Goal: Task Accomplishment & Management: Manage account settings

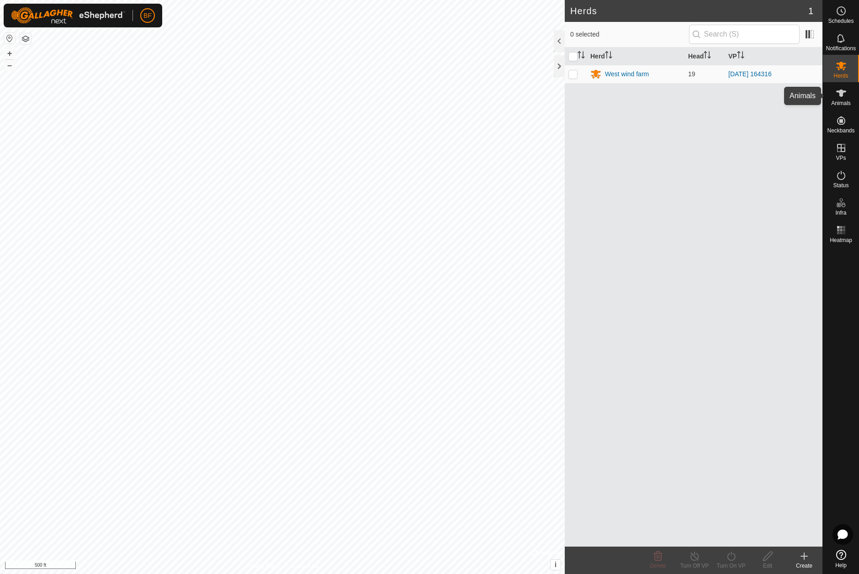
click at [840, 94] on icon at bounding box center [841, 93] width 10 height 7
click at [840, 93] on icon at bounding box center [841, 93] width 10 height 7
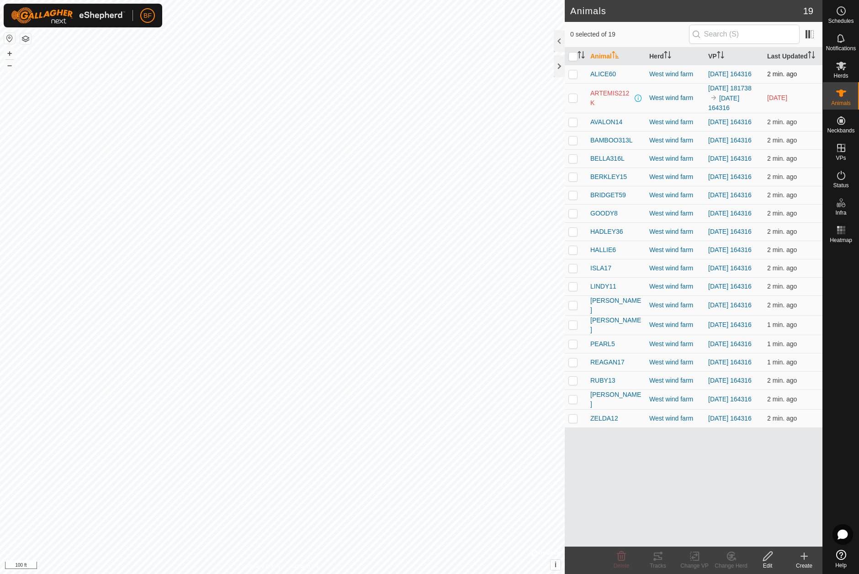
click at [573, 75] on p-checkbox at bounding box center [572, 73] width 9 height 7
click at [658, 561] on icon at bounding box center [657, 556] width 11 height 11
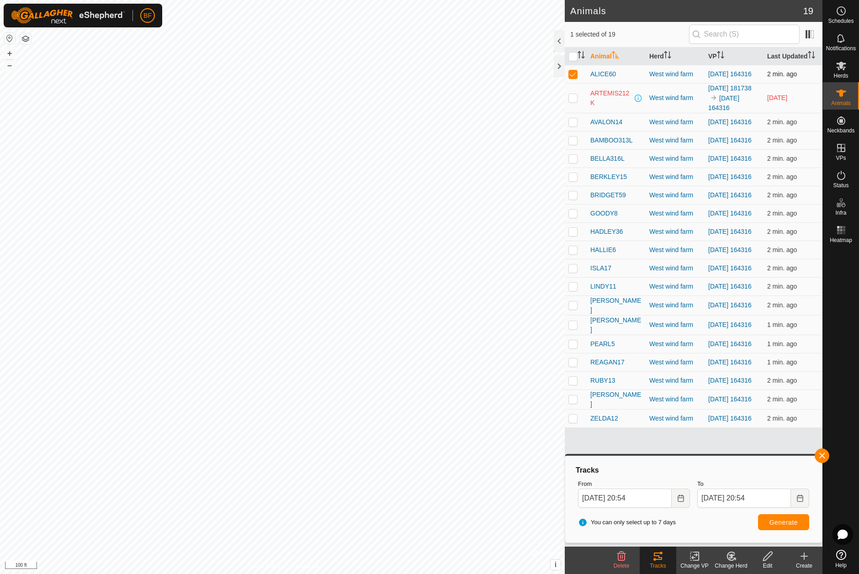
click at [571, 75] on p-checkbox at bounding box center [572, 73] width 9 height 7
checkbox input "false"
click at [574, 124] on p-checkbox at bounding box center [572, 121] width 9 height 7
drag, startPoint x: 822, startPoint y: 455, endPoint x: 763, endPoint y: 489, distance: 68.2
click at [820, 456] on span "button" at bounding box center [821, 455] width 7 height 7
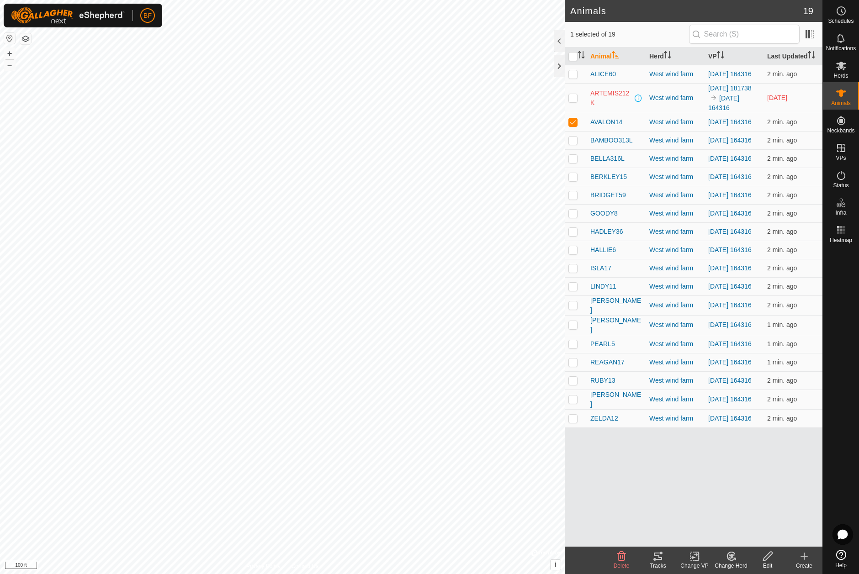
click at [661, 557] on icon at bounding box center [658, 556] width 8 height 7
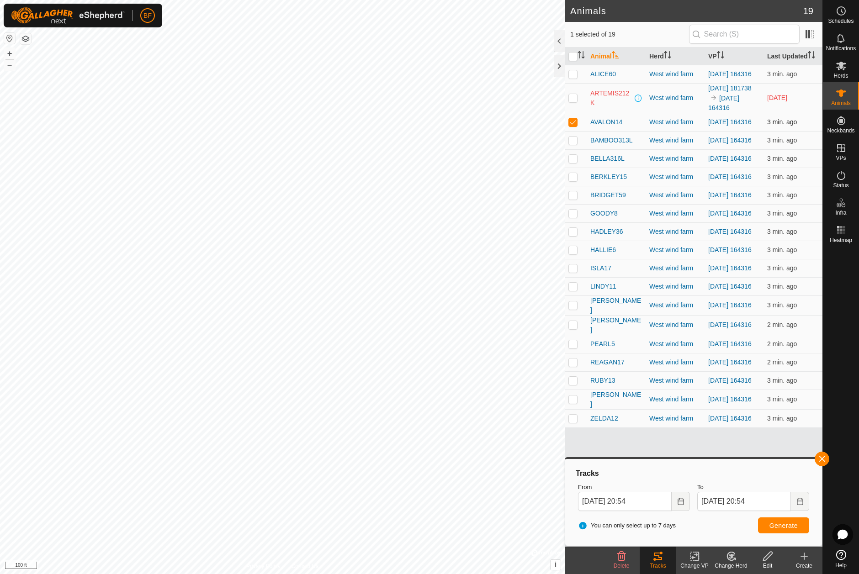
drag, startPoint x: 575, startPoint y: 122, endPoint x: 575, endPoint y: 132, distance: 10.5
click at [575, 122] on p-checkbox at bounding box center [572, 121] width 9 height 7
checkbox input "false"
drag, startPoint x: 574, startPoint y: 142, endPoint x: 613, endPoint y: 165, distance: 45.0
click at [575, 142] on p-checkbox at bounding box center [572, 140] width 9 height 7
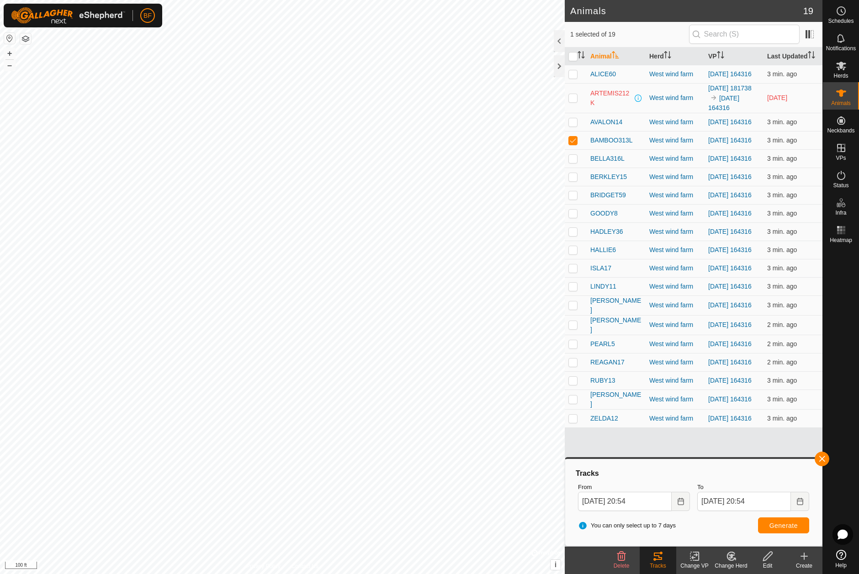
drag, startPoint x: 821, startPoint y: 455, endPoint x: 805, endPoint y: 466, distance: 19.8
click at [821, 455] on button "button" at bounding box center [821, 459] width 15 height 15
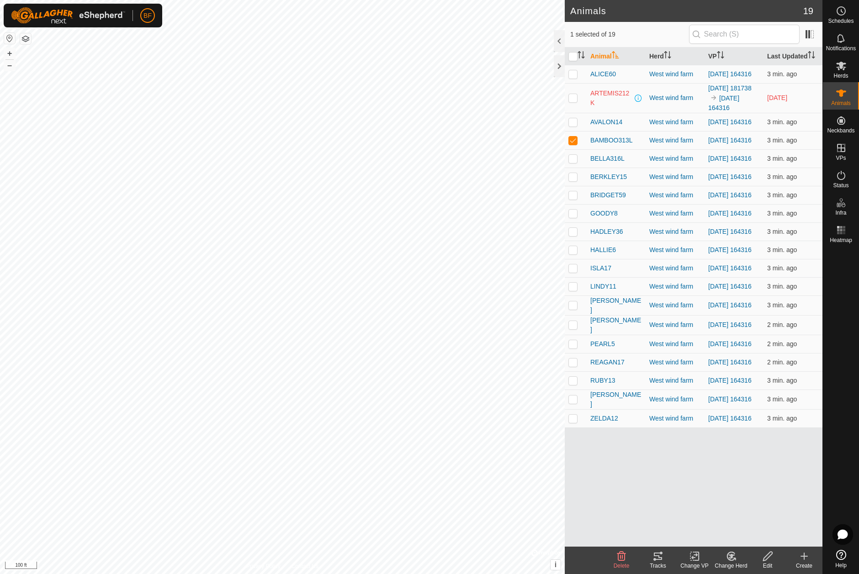
click at [655, 554] on icon at bounding box center [657, 556] width 11 height 11
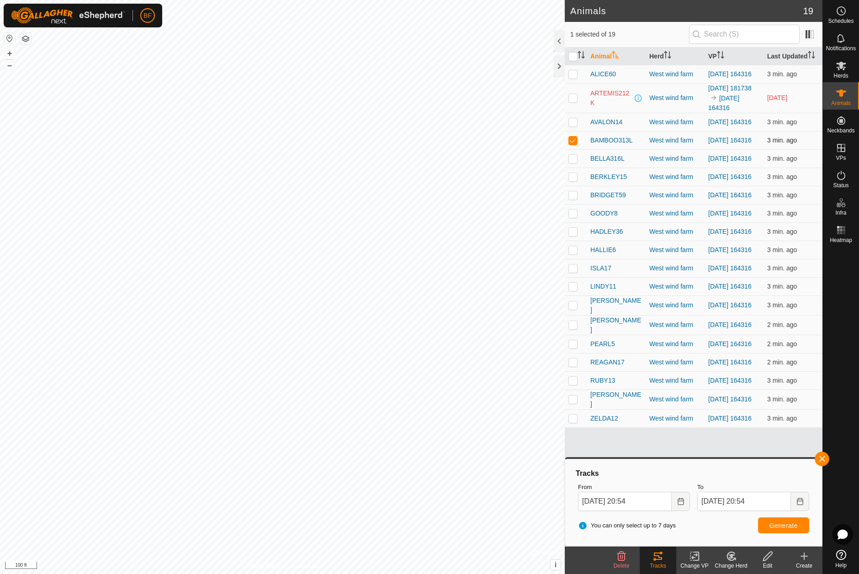
drag, startPoint x: 575, startPoint y: 140, endPoint x: 574, endPoint y: 148, distance: 8.7
click at [575, 140] on p-checkbox at bounding box center [572, 140] width 9 height 7
checkbox input "false"
click at [573, 162] on p-checkbox at bounding box center [572, 158] width 9 height 7
click at [819, 456] on button "button" at bounding box center [821, 459] width 15 height 15
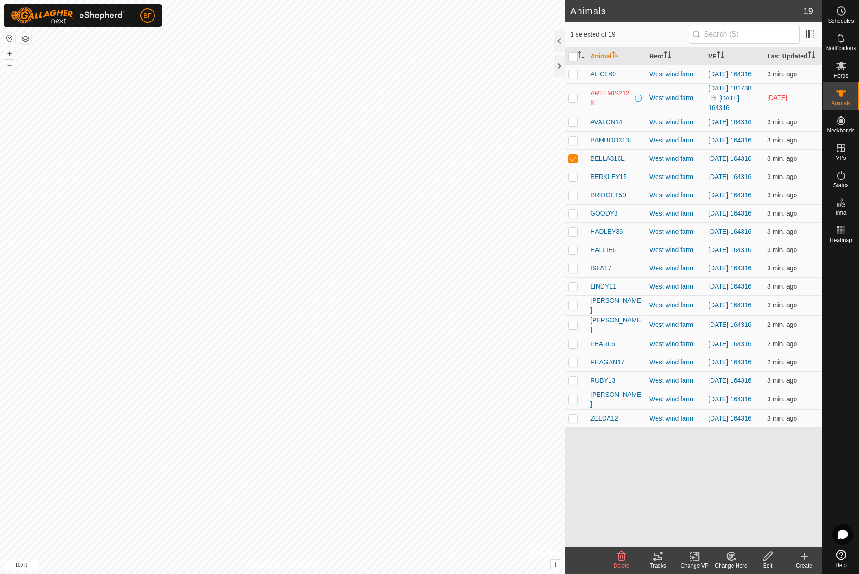
click at [659, 561] on icon at bounding box center [657, 556] width 11 height 11
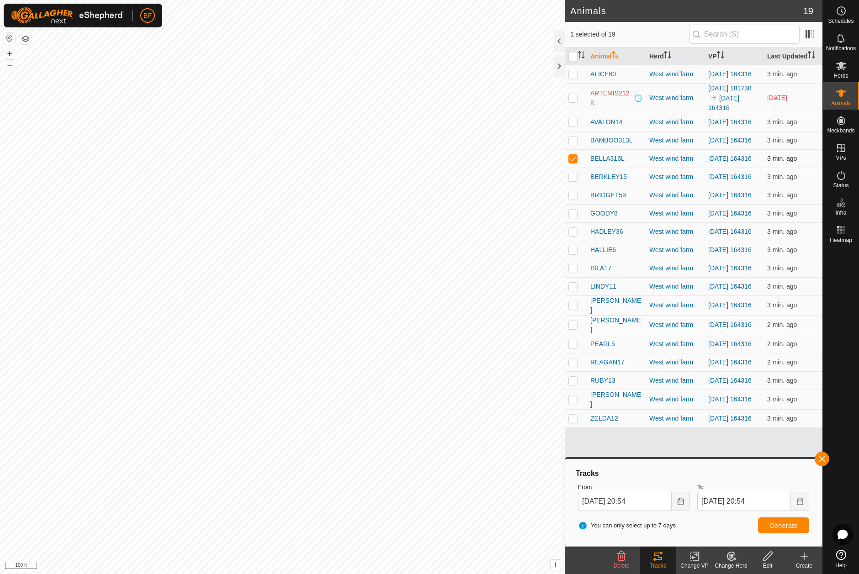
click at [575, 162] on p-checkbox at bounding box center [572, 158] width 9 height 7
checkbox input "false"
click at [574, 180] on p-checkbox at bounding box center [572, 176] width 9 height 7
click at [821, 458] on button "button" at bounding box center [821, 459] width 15 height 15
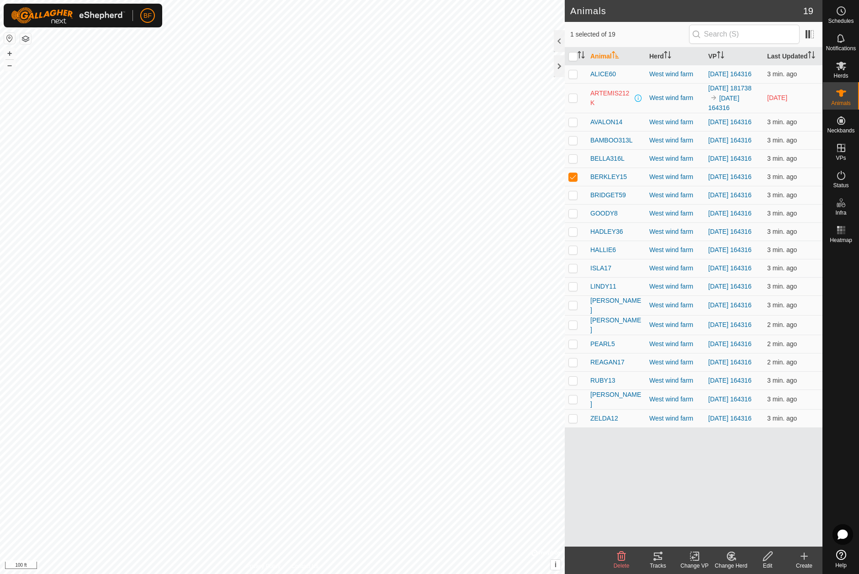
click at [660, 559] on icon at bounding box center [657, 556] width 11 height 11
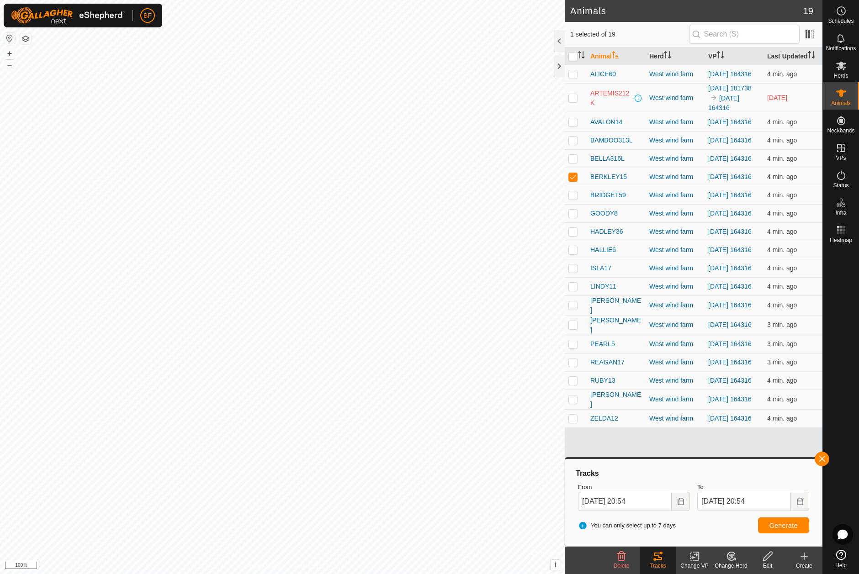
click at [573, 180] on p-checkbox at bounding box center [572, 176] width 9 height 7
checkbox input "false"
drag, startPoint x: 574, startPoint y: 203, endPoint x: 593, endPoint y: 222, distance: 27.1
click at [574, 199] on p-checkbox at bounding box center [572, 194] width 9 height 7
drag, startPoint x: 824, startPoint y: 459, endPoint x: 815, endPoint y: 462, distance: 9.1
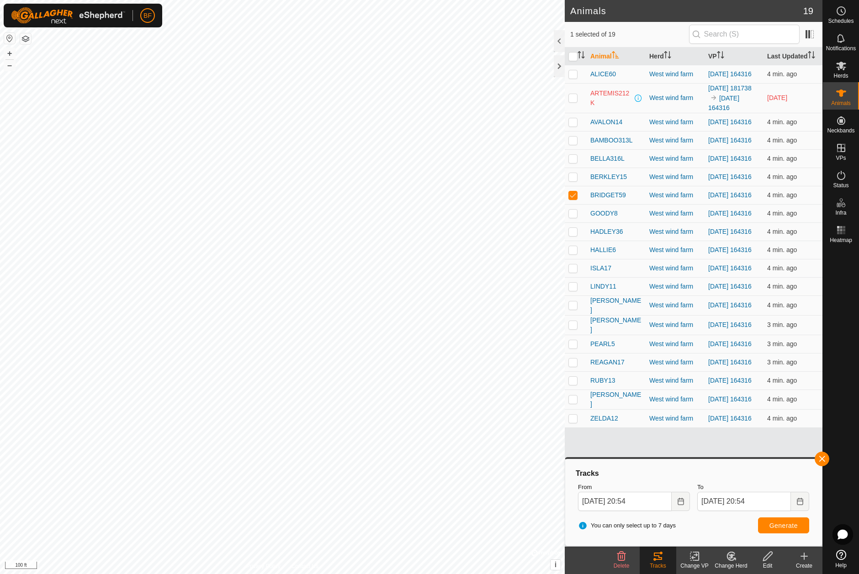
click at [823, 459] on button "button" at bounding box center [821, 459] width 15 height 15
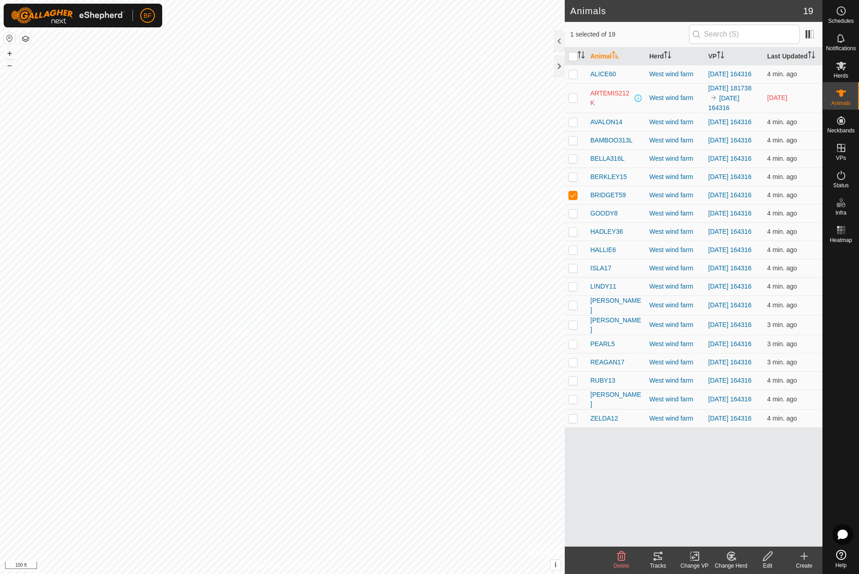
click at [664, 561] on tracks-svg-icon at bounding box center [657, 556] width 37 height 11
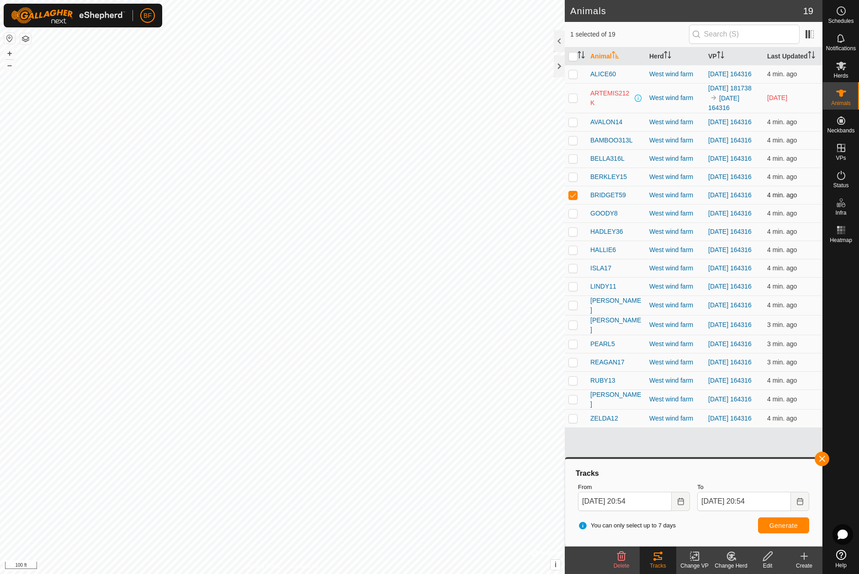
drag, startPoint x: 570, startPoint y: 199, endPoint x: 572, endPoint y: 207, distance: 8.0
click at [571, 199] on p-checkbox at bounding box center [572, 194] width 9 height 7
checkbox input "false"
drag, startPoint x: 574, startPoint y: 220, endPoint x: 573, endPoint y: 240, distance: 20.1
click at [574, 217] on p-checkbox at bounding box center [572, 213] width 9 height 7
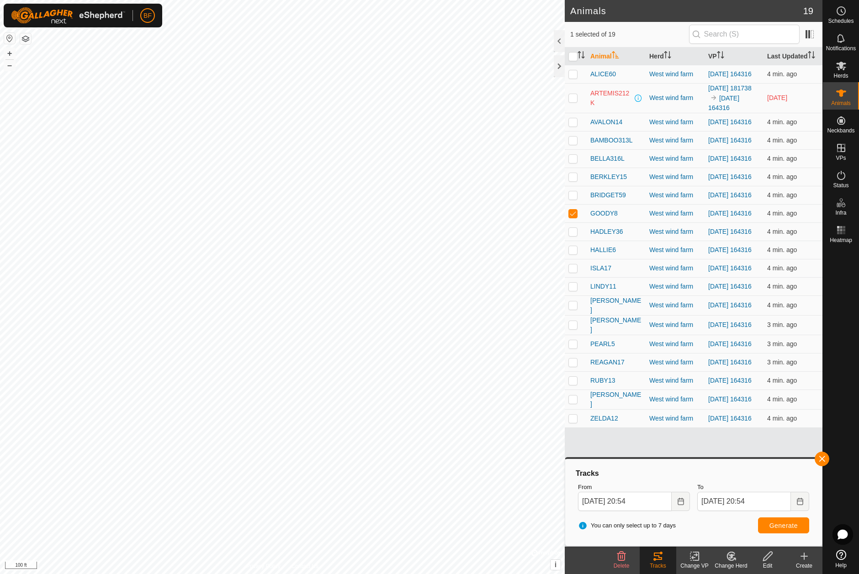
drag, startPoint x: 828, startPoint y: 458, endPoint x: 818, endPoint y: 465, distance: 11.5
click at [827, 459] on button "button" at bounding box center [821, 459] width 15 height 15
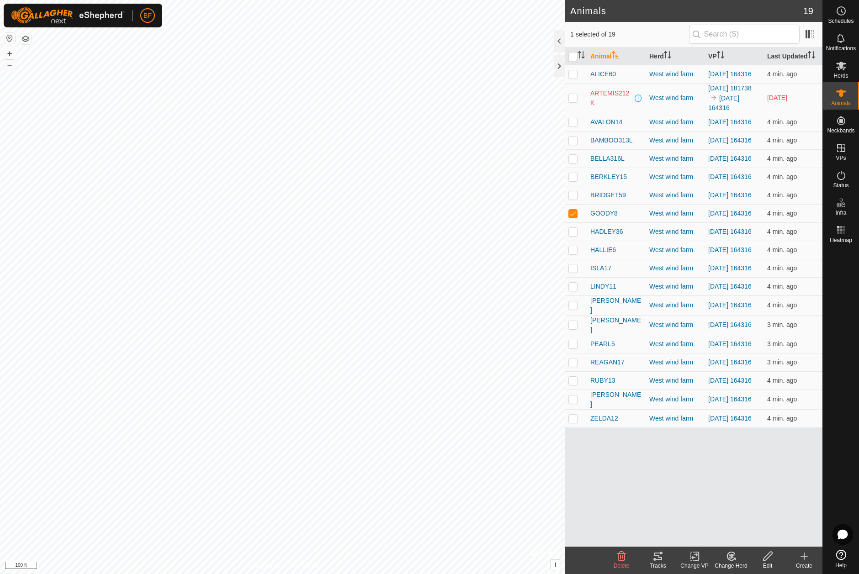
click at [663, 560] on icon at bounding box center [657, 556] width 11 height 11
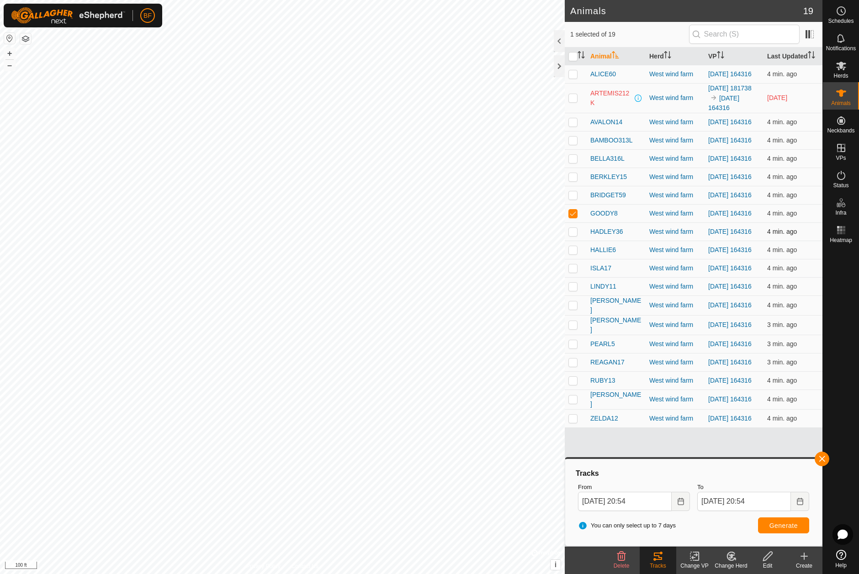
drag, startPoint x: 570, startPoint y: 222, endPoint x: 580, endPoint y: 239, distance: 18.8
click at [570, 217] on p-checkbox at bounding box center [572, 213] width 9 height 7
checkbox input "false"
drag, startPoint x: 574, startPoint y: 241, endPoint x: 624, endPoint y: 269, distance: 57.9
click at [574, 235] on p-checkbox at bounding box center [572, 231] width 9 height 7
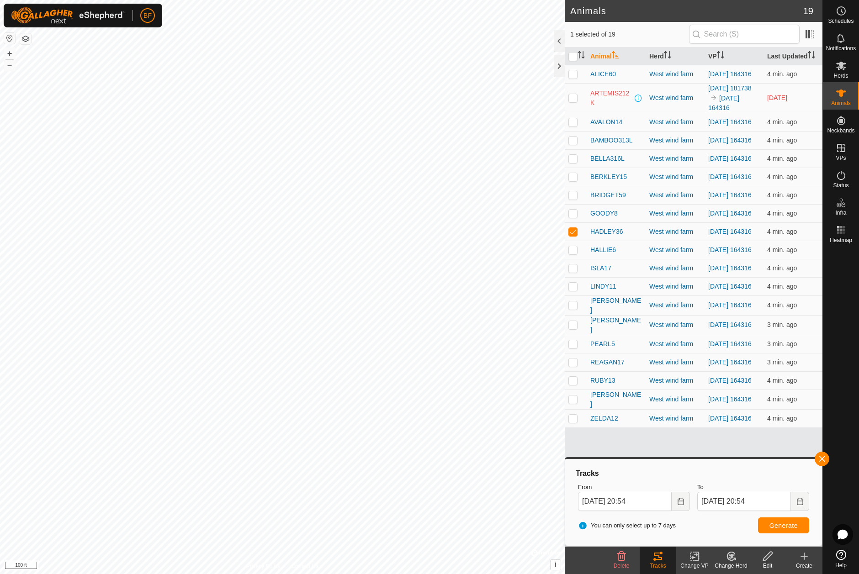
drag, startPoint x: 821, startPoint y: 458, endPoint x: 811, endPoint y: 463, distance: 10.6
click at [819, 459] on button "button" at bounding box center [821, 459] width 15 height 15
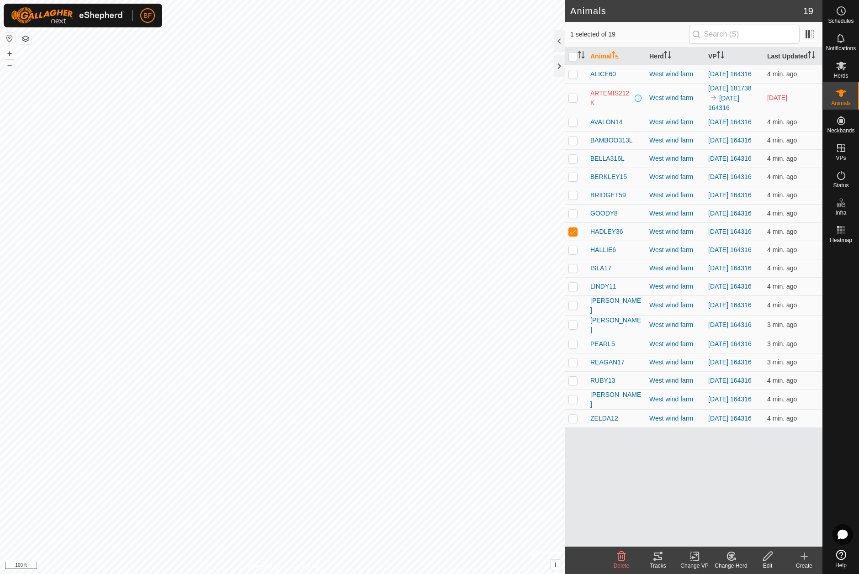
click at [663, 557] on tracks-svg-icon at bounding box center [657, 556] width 37 height 11
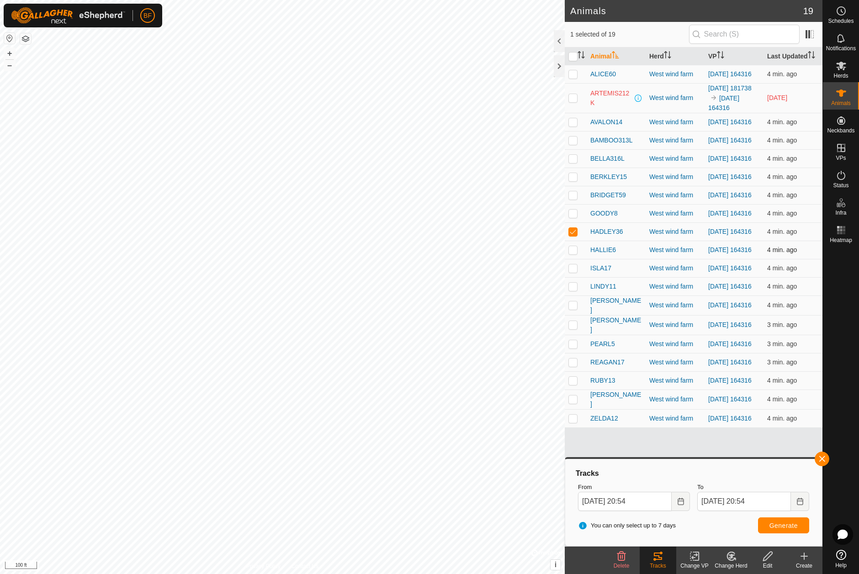
drag, startPoint x: 572, startPoint y: 239, endPoint x: 573, endPoint y: 253, distance: 13.7
click at [573, 235] on p-checkbox at bounding box center [572, 231] width 9 height 7
checkbox input "false"
drag, startPoint x: 573, startPoint y: 260, endPoint x: 619, endPoint y: 293, distance: 56.6
click at [586, 259] on td at bounding box center [576, 250] width 22 height 18
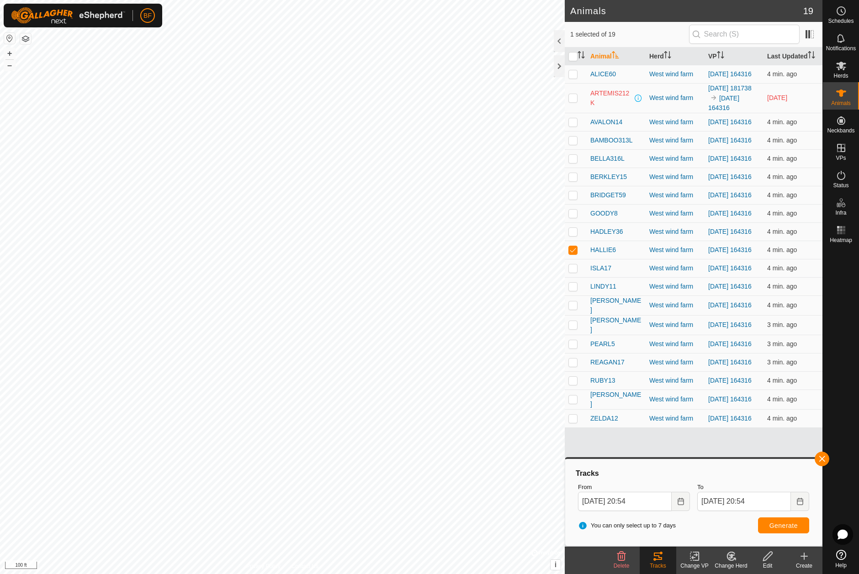
drag, startPoint x: 825, startPoint y: 459, endPoint x: 787, endPoint y: 486, distance: 47.5
click at [823, 461] on button "button" at bounding box center [821, 459] width 15 height 15
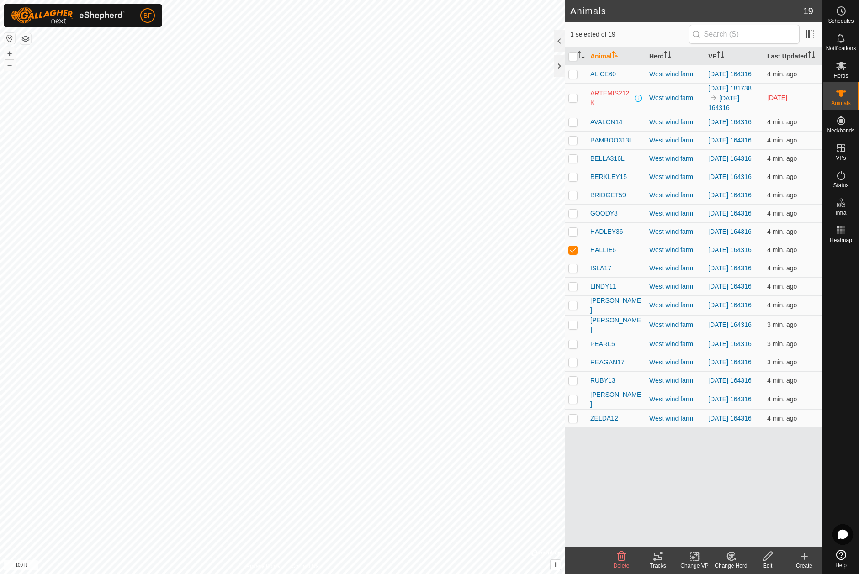
click at [658, 562] on div "Tracks" at bounding box center [657, 566] width 37 height 8
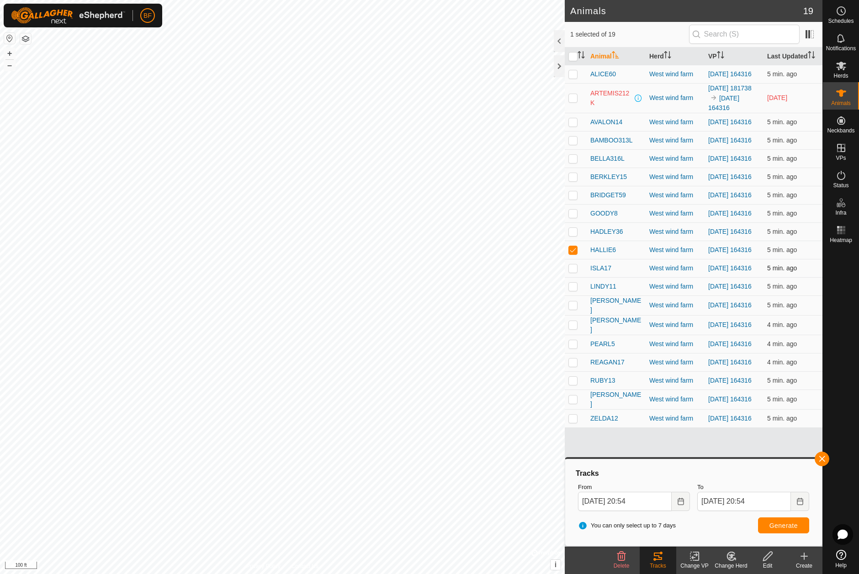
drag, startPoint x: 573, startPoint y: 259, endPoint x: 568, endPoint y: 272, distance: 14.6
click at [572, 253] on p-checkbox at bounding box center [572, 249] width 9 height 7
checkbox input "false"
drag, startPoint x: 573, startPoint y: 282, endPoint x: 607, endPoint y: 299, distance: 38.8
click at [573, 272] on p-checkbox at bounding box center [572, 267] width 9 height 7
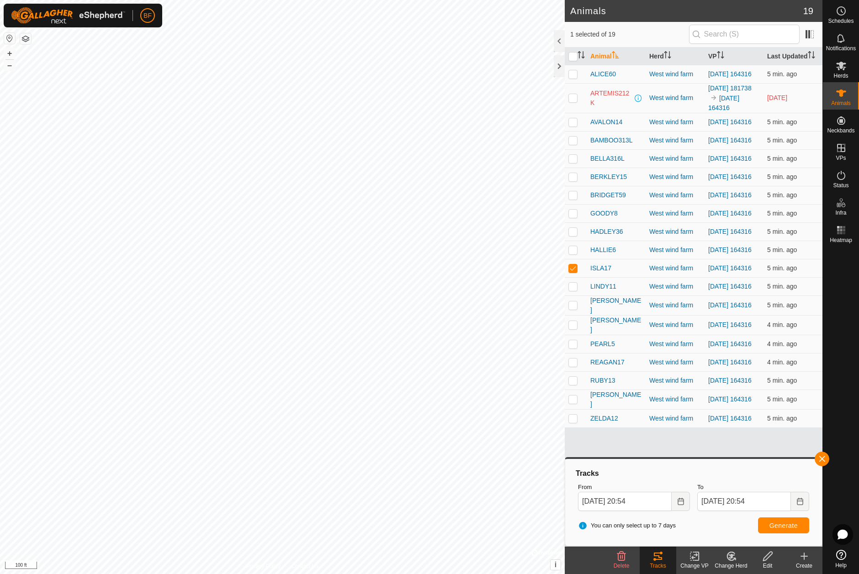
drag, startPoint x: 825, startPoint y: 457, endPoint x: 778, endPoint y: 469, distance: 48.2
click at [823, 457] on button "button" at bounding box center [821, 459] width 15 height 15
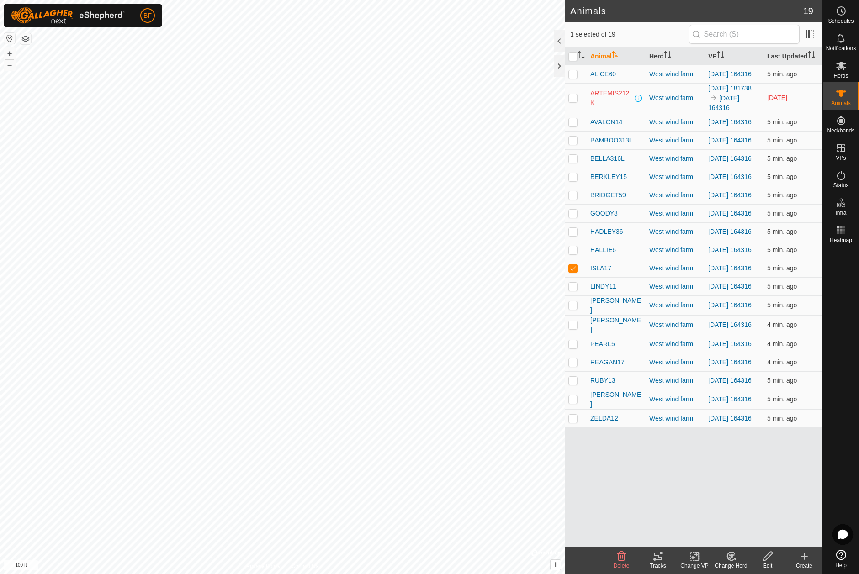
click at [657, 567] on div "Tracks" at bounding box center [657, 566] width 37 height 8
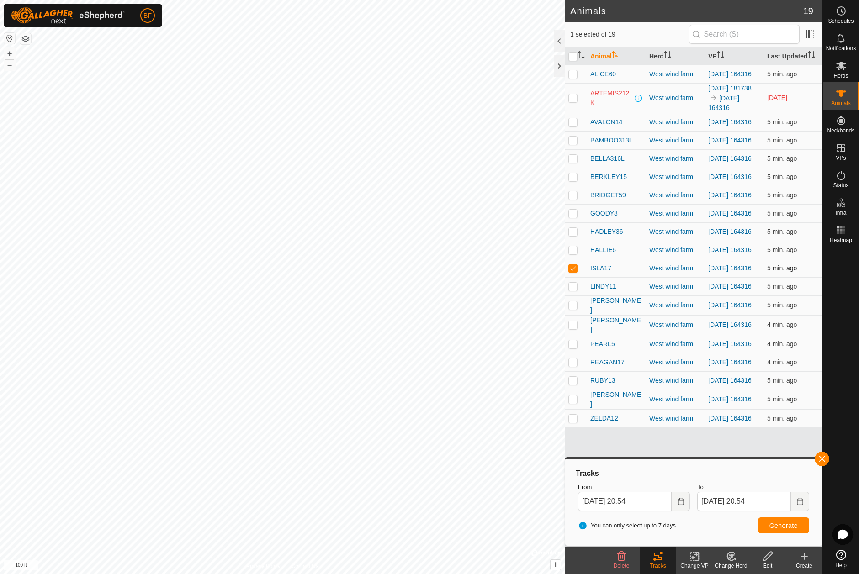
drag, startPoint x: 573, startPoint y: 278, endPoint x: 573, endPoint y: 285, distance: 7.3
click at [573, 272] on p-checkbox at bounding box center [572, 267] width 9 height 7
checkbox input "false"
drag, startPoint x: 573, startPoint y: 301, endPoint x: 623, endPoint y: 315, distance: 51.5
click at [573, 290] on p-checkbox at bounding box center [572, 286] width 9 height 7
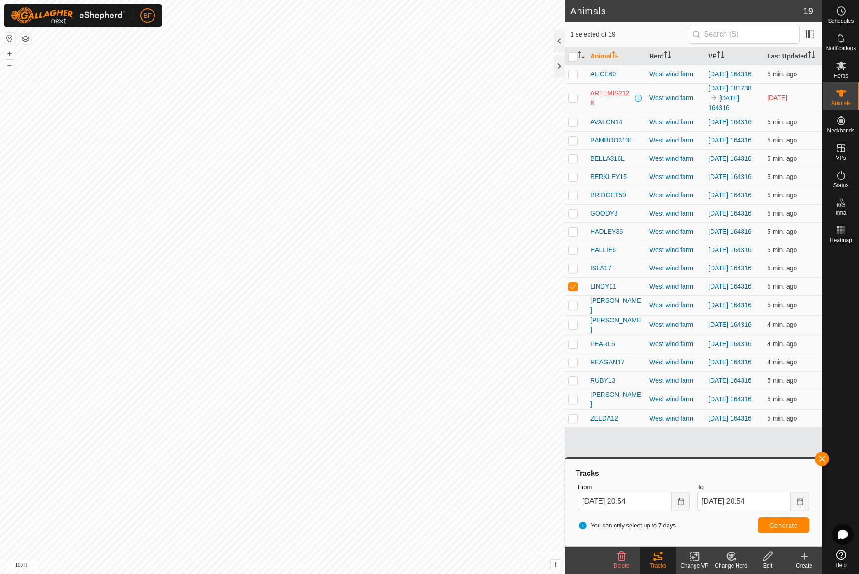
drag, startPoint x: 825, startPoint y: 456, endPoint x: 789, endPoint y: 473, distance: 39.2
click at [824, 457] on button "button" at bounding box center [821, 459] width 15 height 15
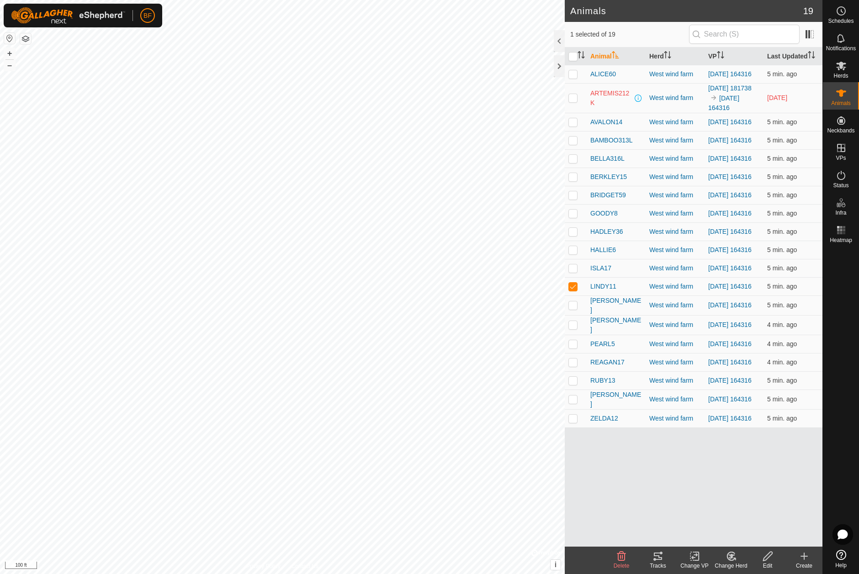
click at [656, 560] on icon at bounding box center [658, 556] width 8 height 7
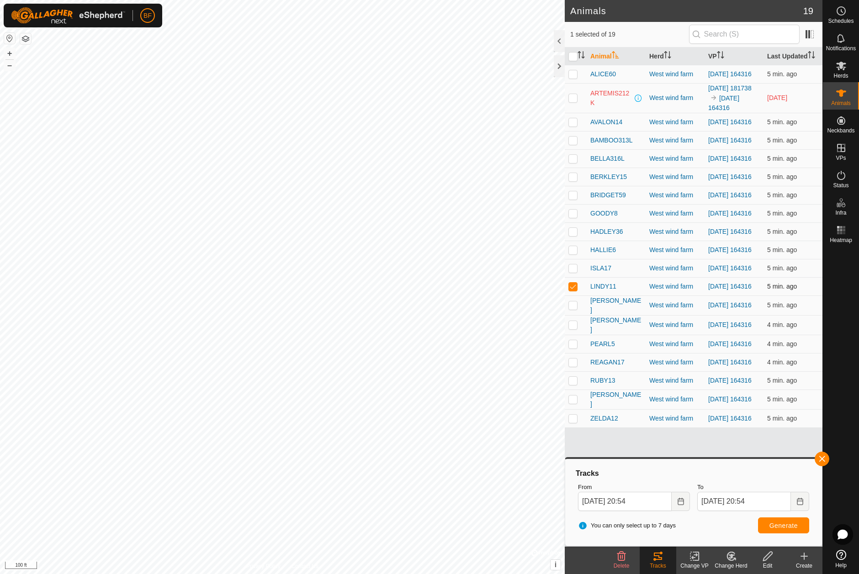
drag, startPoint x: 572, startPoint y: 301, endPoint x: 573, endPoint y: 311, distance: 9.6
click at [572, 290] on p-checkbox at bounding box center [572, 286] width 9 height 7
checkbox input "false"
drag, startPoint x: 573, startPoint y: 320, endPoint x: 657, endPoint y: 356, distance: 91.5
click at [577, 309] on p-checkbox at bounding box center [572, 304] width 9 height 7
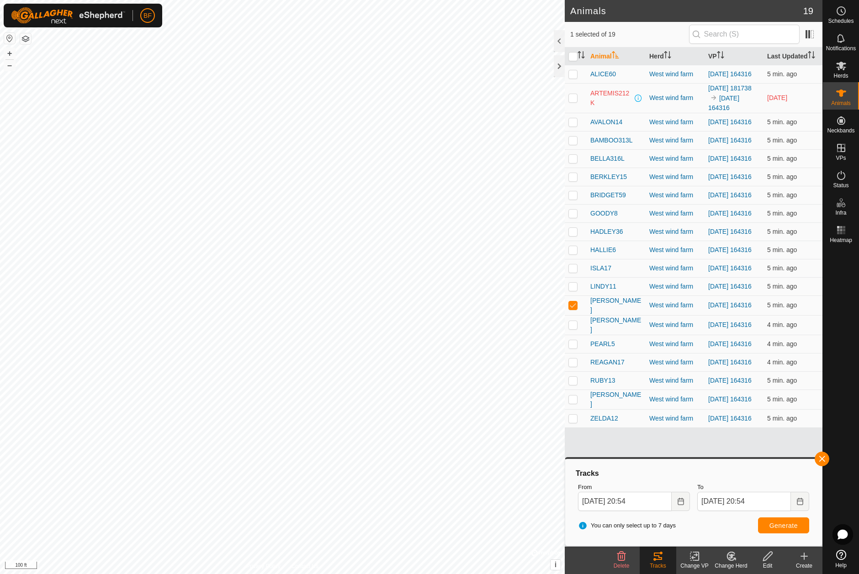
drag, startPoint x: 822, startPoint y: 457, endPoint x: 790, endPoint y: 465, distance: 33.0
click at [821, 457] on button "button" at bounding box center [821, 459] width 15 height 15
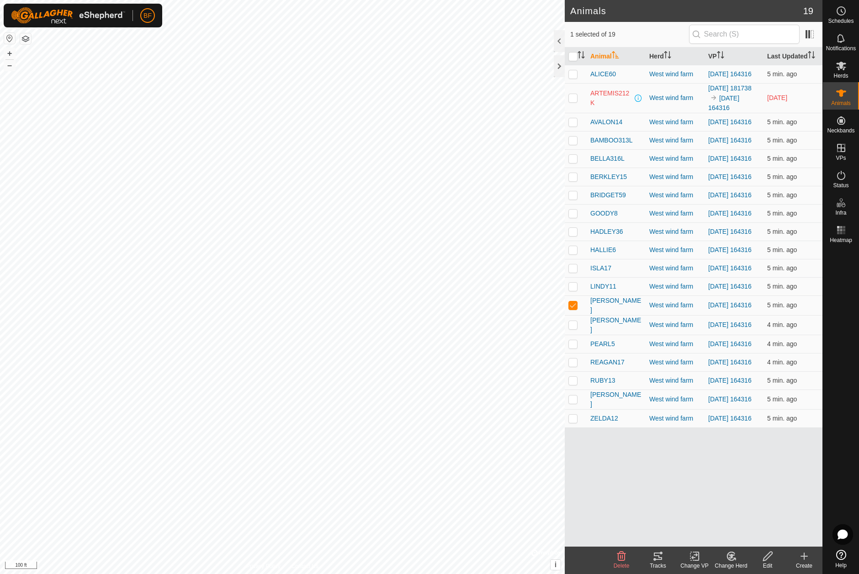
click at [655, 560] on icon at bounding box center [658, 556] width 8 height 7
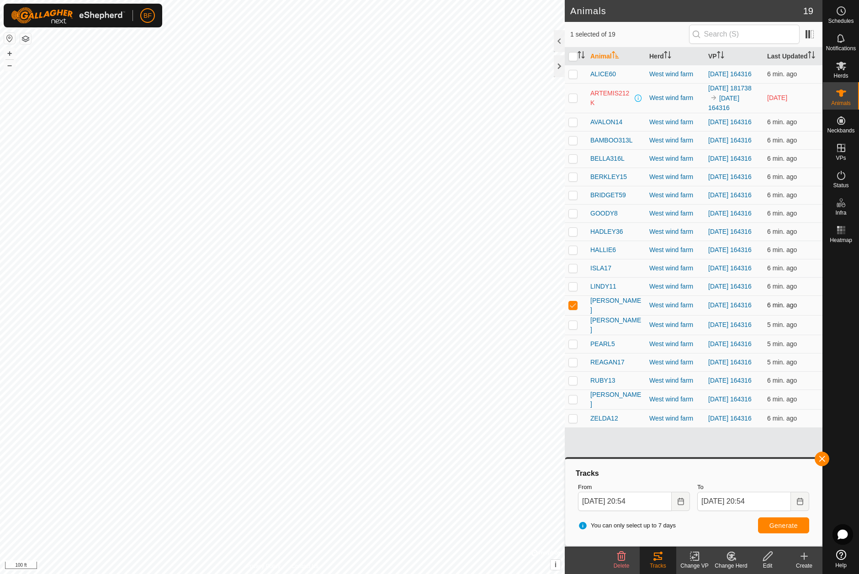
click at [571, 309] on p-checkbox at bounding box center [572, 304] width 9 height 7
checkbox input "false"
drag, startPoint x: 573, startPoint y: 338, endPoint x: 660, endPoint y: 356, distance: 89.1
click at [573, 328] on p-checkbox at bounding box center [572, 324] width 9 height 7
checkbox input "true"
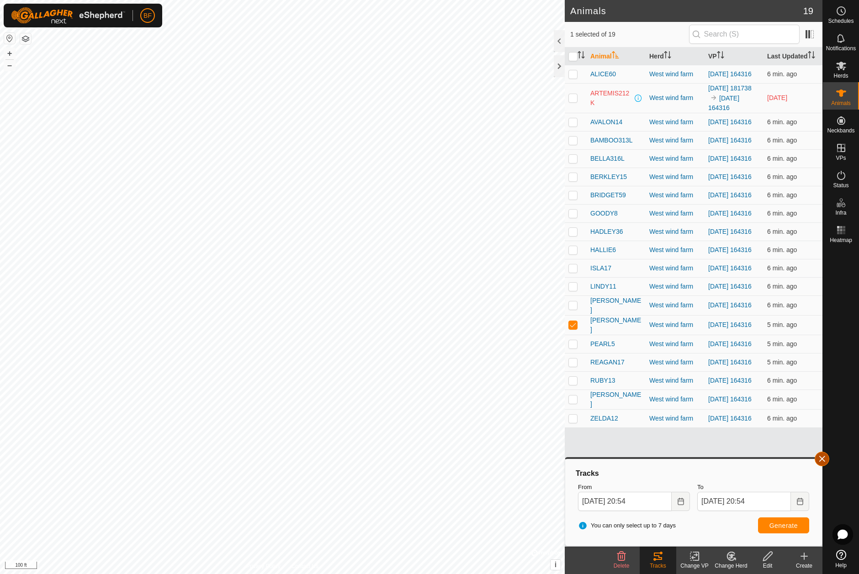
click at [824, 457] on button "button" at bounding box center [821, 459] width 15 height 15
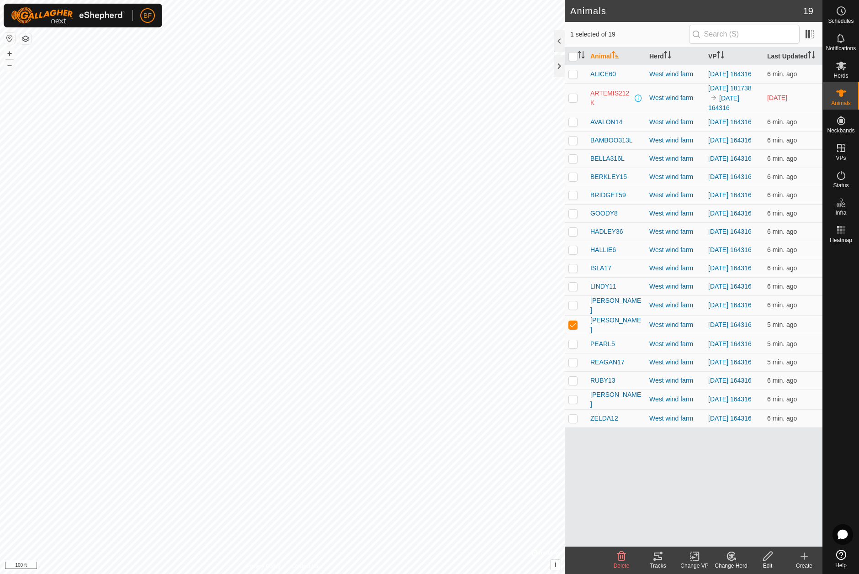
click at [660, 560] on icon at bounding box center [658, 556] width 8 height 7
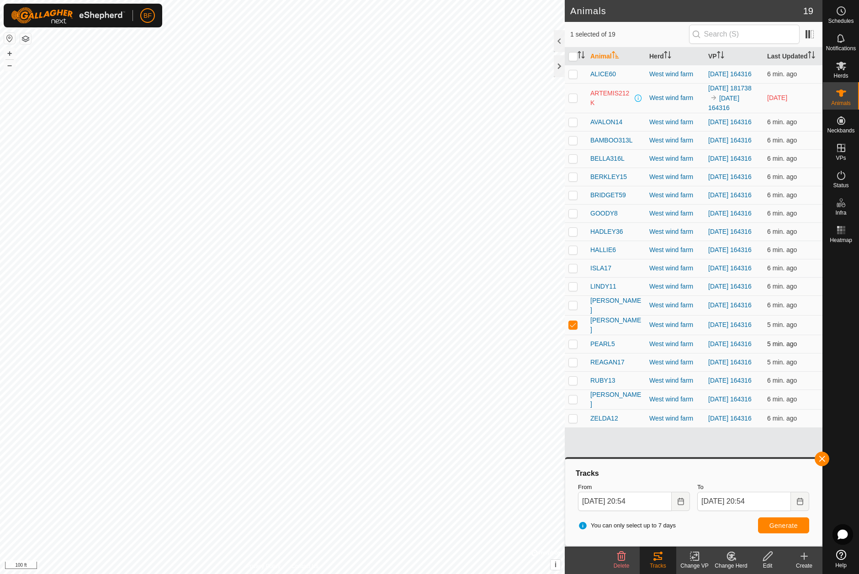
click at [571, 348] on p-checkbox at bounding box center [572, 343] width 9 height 7
checkbox input "true"
drag, startPoint x: 573, startPoint y: 340, endPoint x: 621, endPoint y: 352, distance: 50.0
click at [573, 328] on p-checkbox at bounding box center [572, 324] width 9 height 7
checkbox input "false"
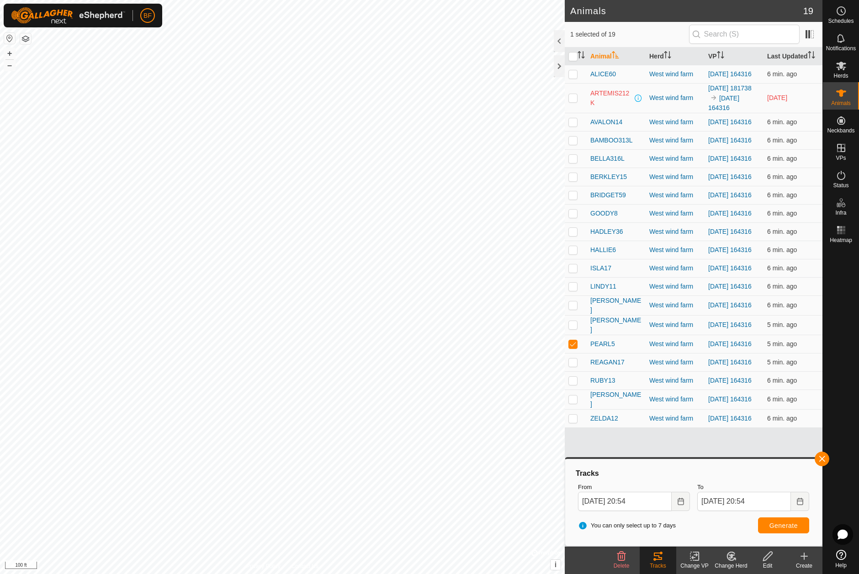
drag, startPoint x: 819, startPoint y: 455, endPoint x: 819, endPoint y: 465, distance: 10.1
click at [819, 455] on button "button" at bounding box center [821, 459] width 15 height 15
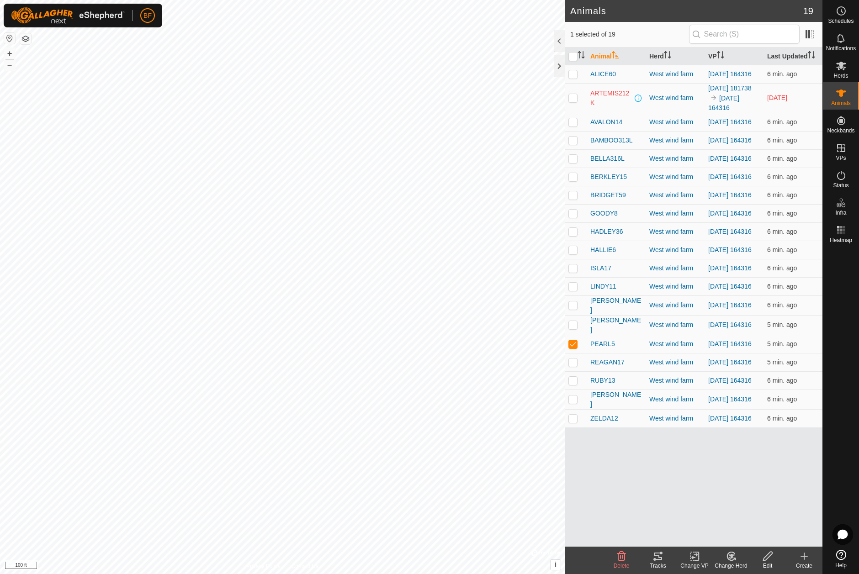
click at [656, 554] on icon at bounding box center [657, 556] width 11 height 11
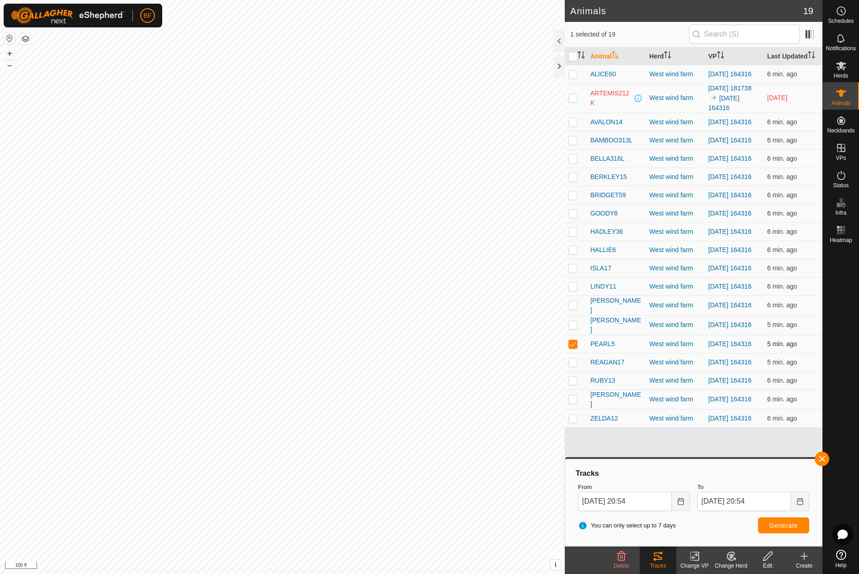
drag, startPoint x: 573, startPoint y: 356, endPoint x: 576, endPoint y: 366, distance: 10.0
click at [573, 348] on p-checkbox at bounding box center [572, 343] width 9 height 7
checkbox input "false"
drag, startPoint x: 576, startPoint y: 378, endPoint x: 657, endPoint y: 400, distance: 83.9
click at [579, 371] on td at bounding box center [576, 362] width 22 height 18
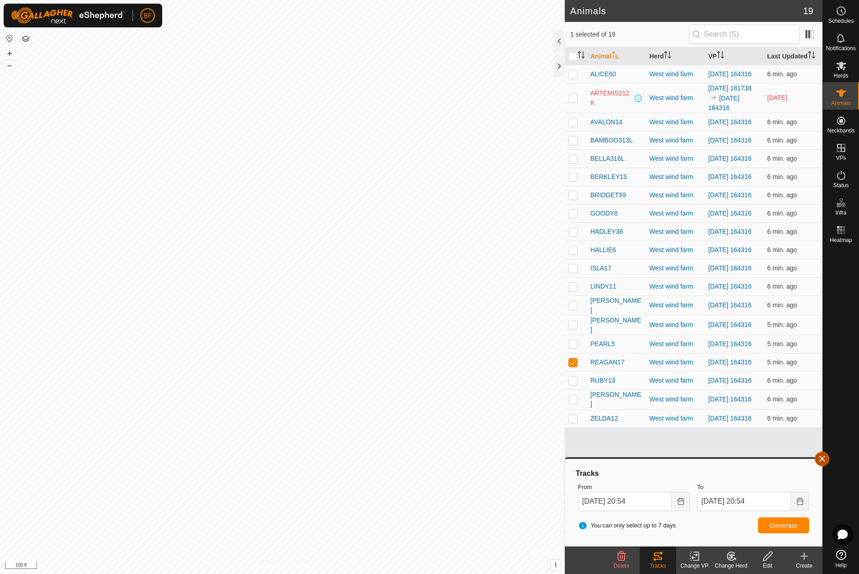
click at [823, 461] on button "button" at bounding box center [821, 459] width 15 height 15
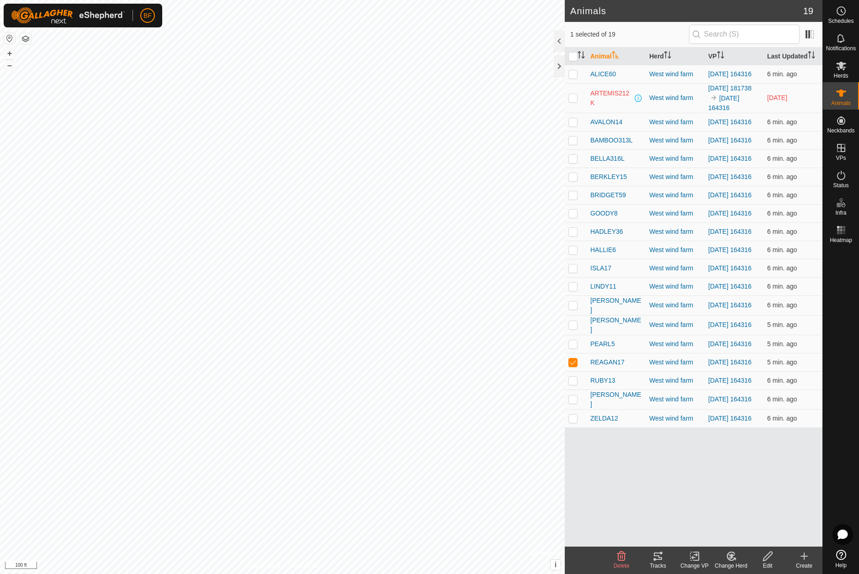
click at [663, 560] on tracks-svg-icon at bounding box center [657, 556] width 37 height 11
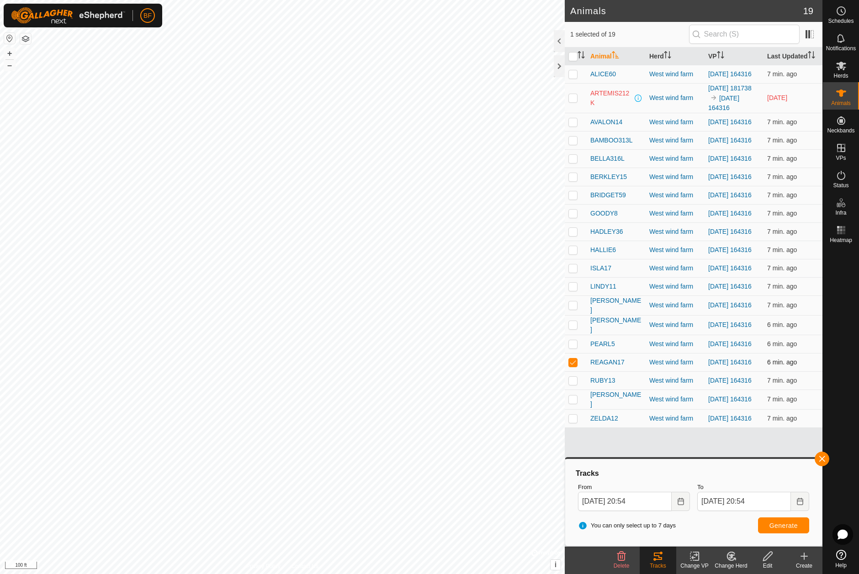
click at [574, 366] on p-checkbox at bounding box center [572, 362] width 9 height 7
checkbox input "false"
click at [572, 384] on p-checkbox at bounding box center [572, 380] width 9 height 7
click at [825, 456] on button "button" at bounding box center [821, 459] width 15 height 15
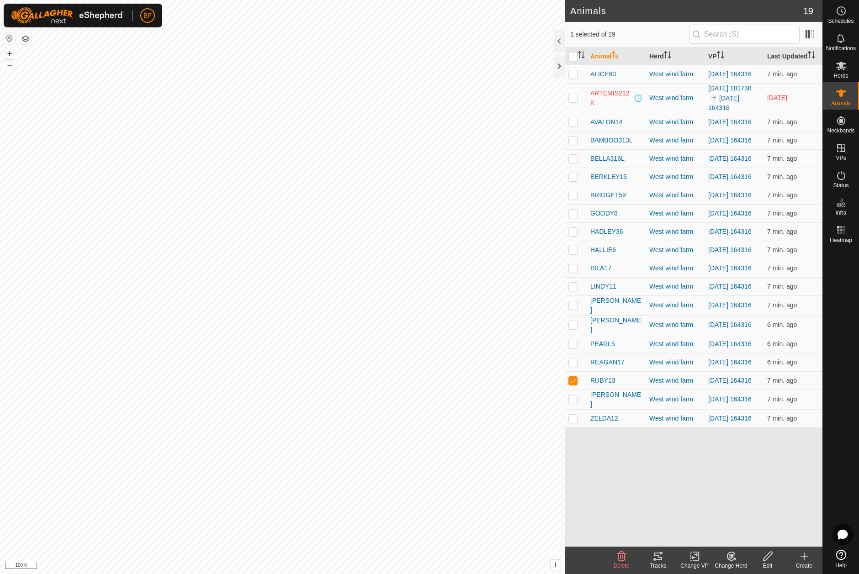
click at [660, 560] on icon at bounding box center [658, 556] width 8 height 7
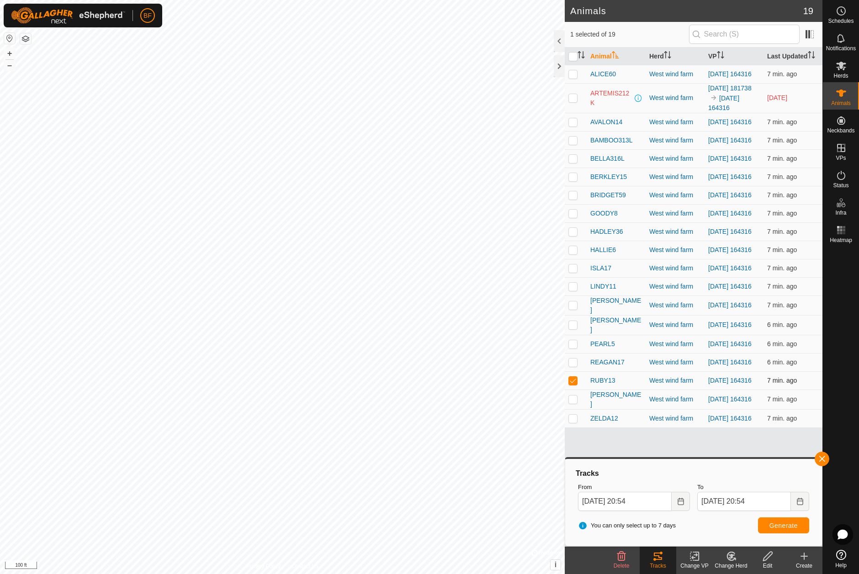
click at [570, 384] on p-checkbox at bounding box center [572, 380] width 9 height 7
checkbox input "false"
drag, startPoint x: 575, startPoint y: 418, endPoint x: 669, endPoint y: 429, distance: 95.1
click at [578, 409] on td at bounding box center [576, 400] width 22 height 20
click at [831, 456] on div at bounding box center [841, 397] width 36 height 300
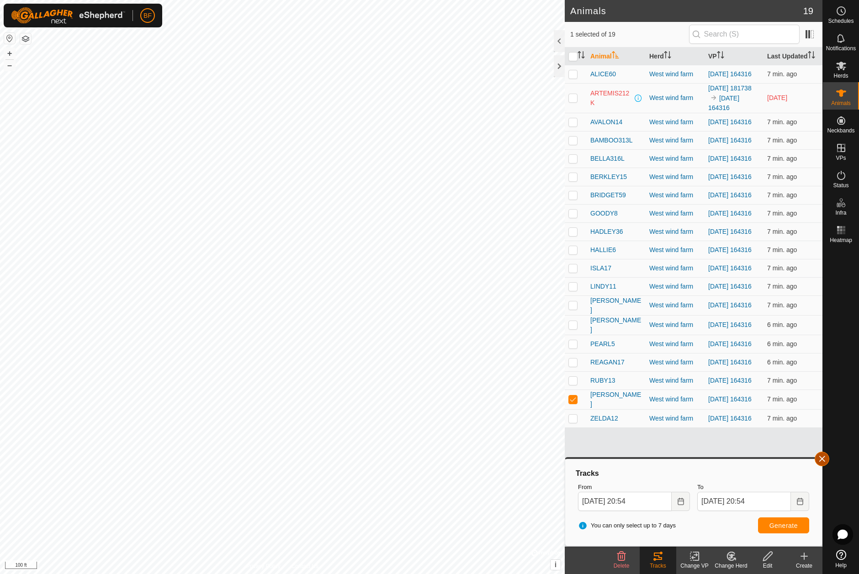
click at [827, 458] on button "button" at bounding box center [821, 459] width 15 height 15
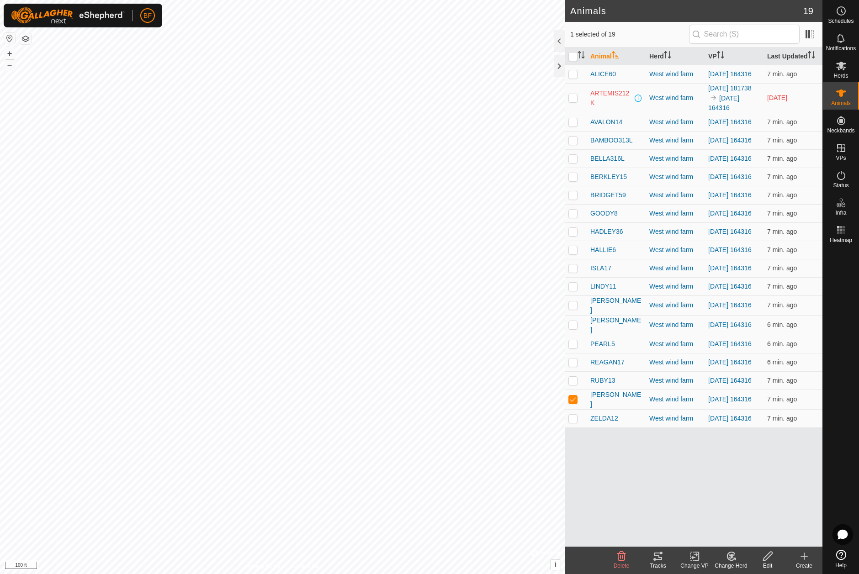
click at [662, 557] on icon at bounding box center [657, 556] width 11 height 11
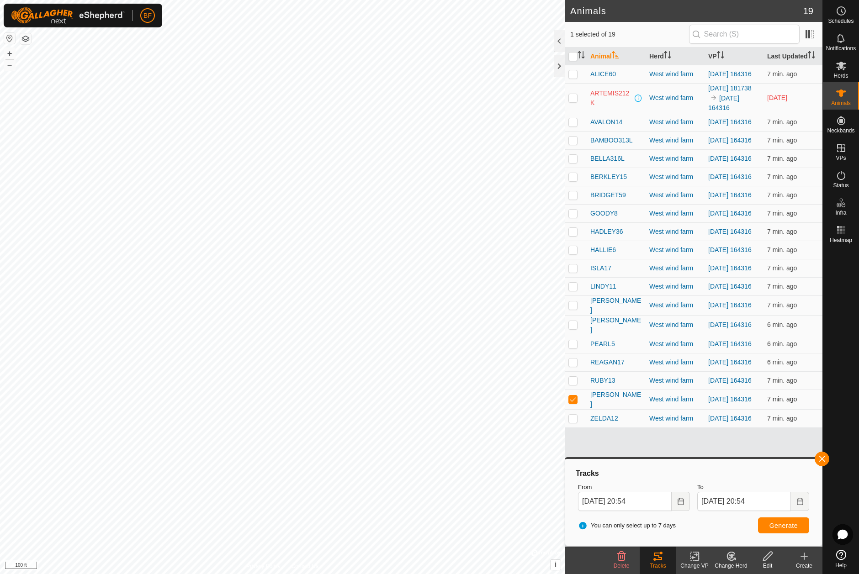
click at [574, 403] on p-checkbox at bounding box center [572, 399] width 9 height 7
checkbox input "false"
drag, startPoint x: 571, startPoint y: 438, endPoint x: 588, endPoint y: 438, distance: 16.9
click at [571, 422] on p-checkbox at bounding box center [572, 418] width 9 height 7
checkbox input "true"
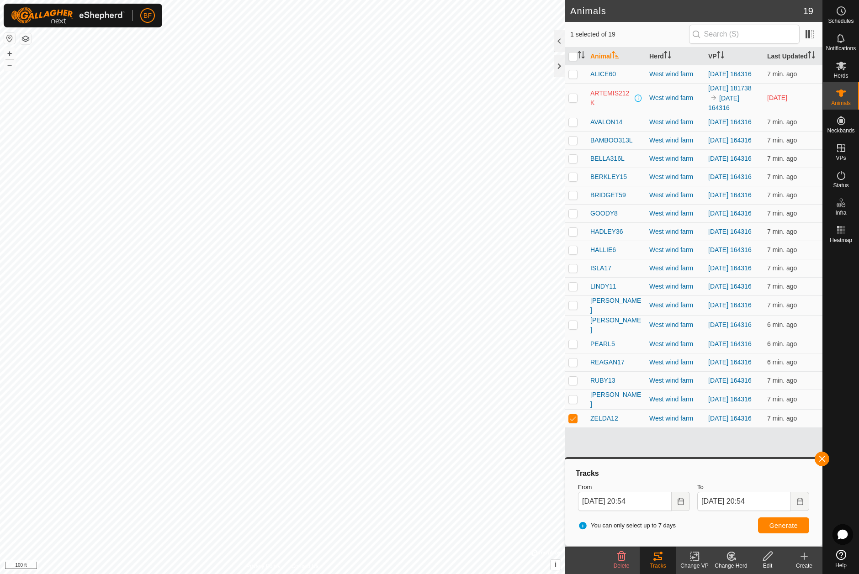
drag, startPoint x: 822, startPoint y: 459, endPoint x: 780, endPoint y: 482, distance: 48.2
click at [822, 459] on button "button" at bounding box center [821, 459] width 15 height 15
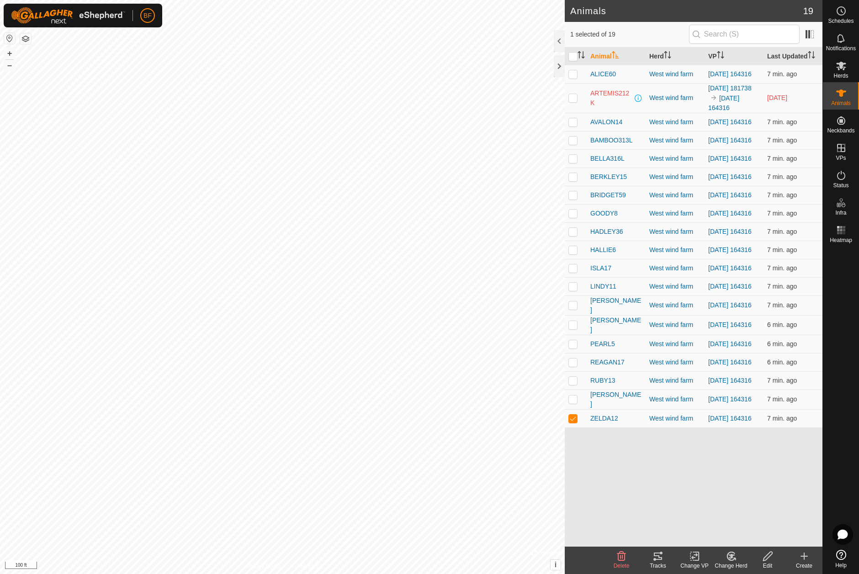
click at [663, 558] on icon at bounding box center [657, 556] width 11 height 11
